Goal: Task Accomplishment & Management: Use online tool/utility

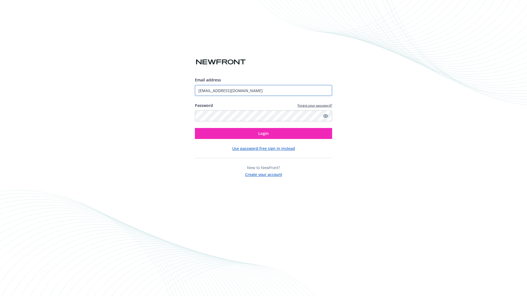
type input "[EMAIL_ADDRESS][DOMAIN_NAME]"
click at [263, 134] on span "Login" at bounding box center [263, 133] width 10 height 5
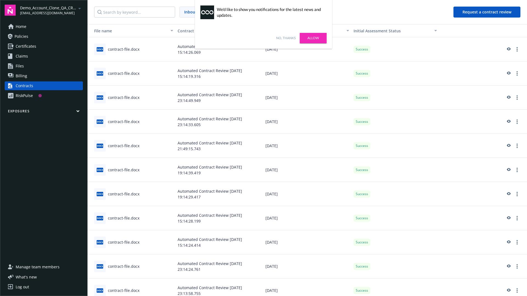
click at [286, 38] on link "No, thanks" at bounding box center [285, 38] width 19 height 5
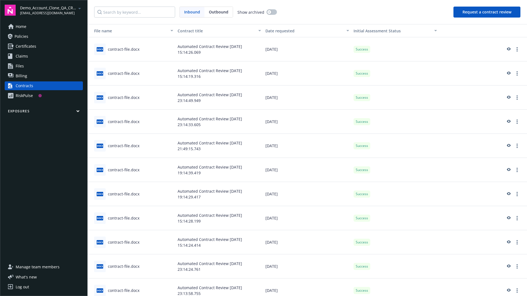
click at [487, 12] on button "Request a contract review" at bounding box center [486, 12] width 67 height 11
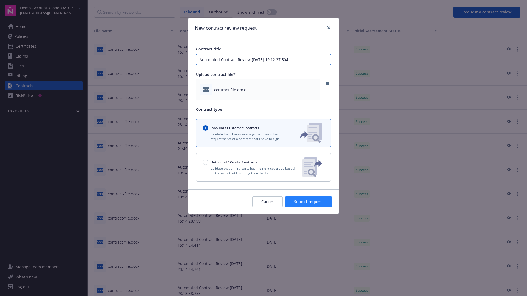
type input "Automated Contract Review 08-18-2025 19:12:27.504"
click at [309, 202] on span "Submit request" at bounding box center [308, 201] width 29 height 5
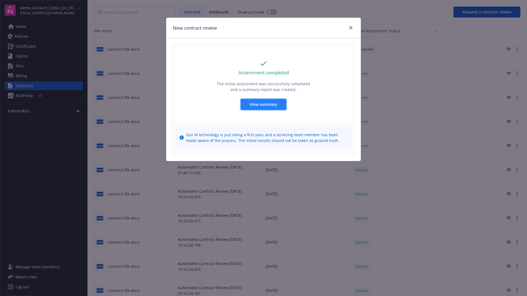
click at [263, 104] on span "View summary" at bounding box center [263, 104] width 27 height 5
